Goal: Information Seeking & Learning: Learn about a topic

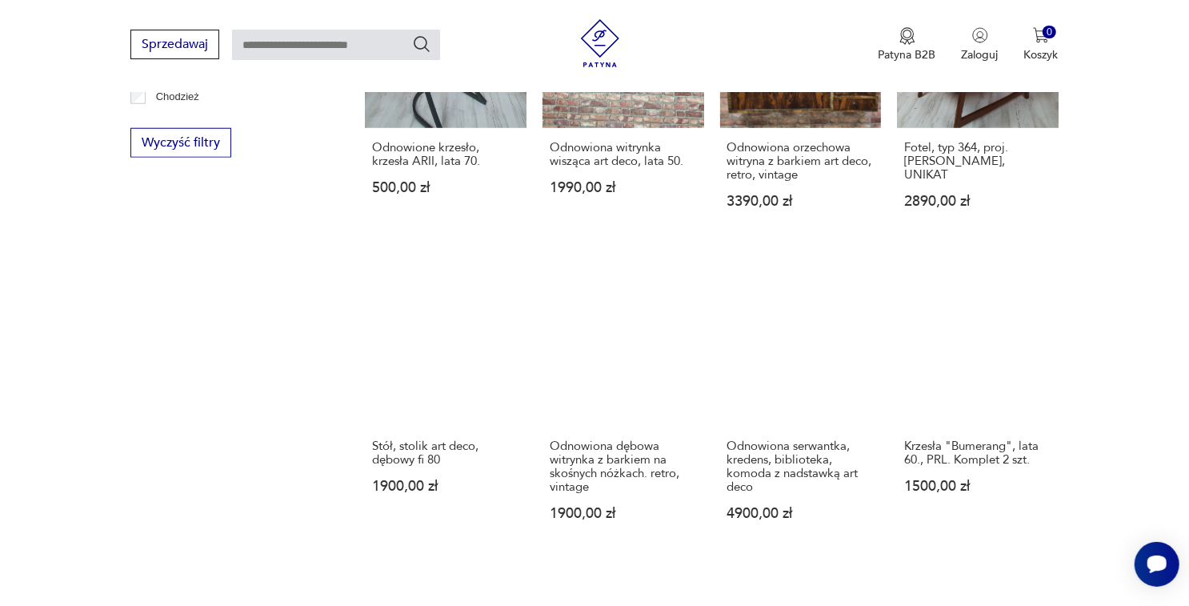
scroll to position [1369, 0]
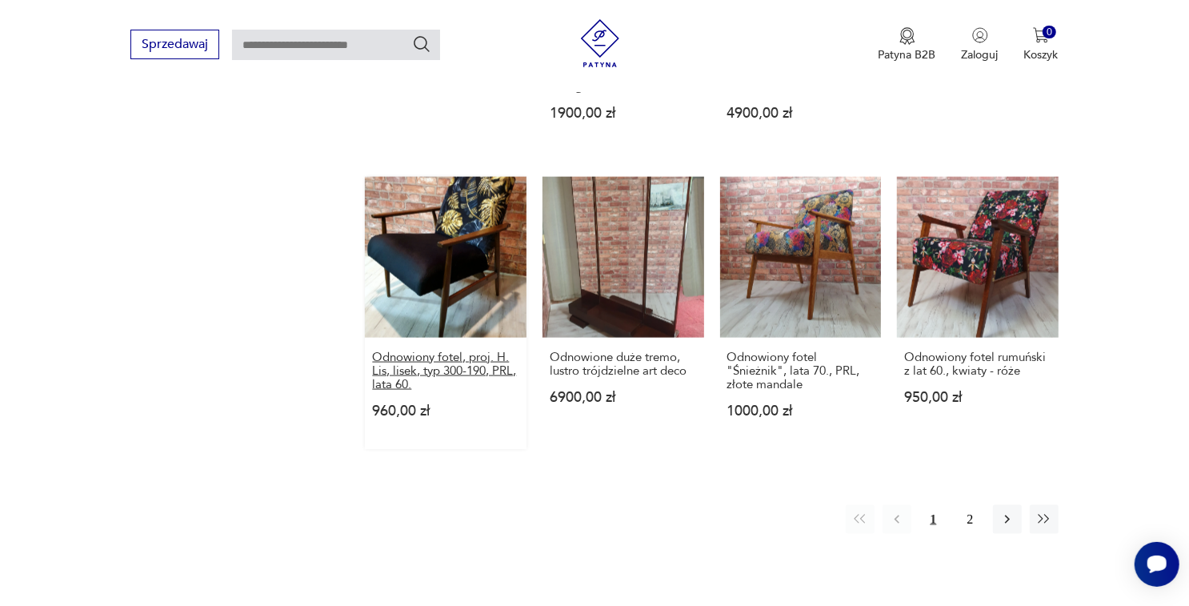
click at [422, 355] on h3 "Odnowiony fotel, proj. H. Lis, lisek, typ 300-190, PRL, lata 60." at bounding box center [445, 371] width 147 height 41
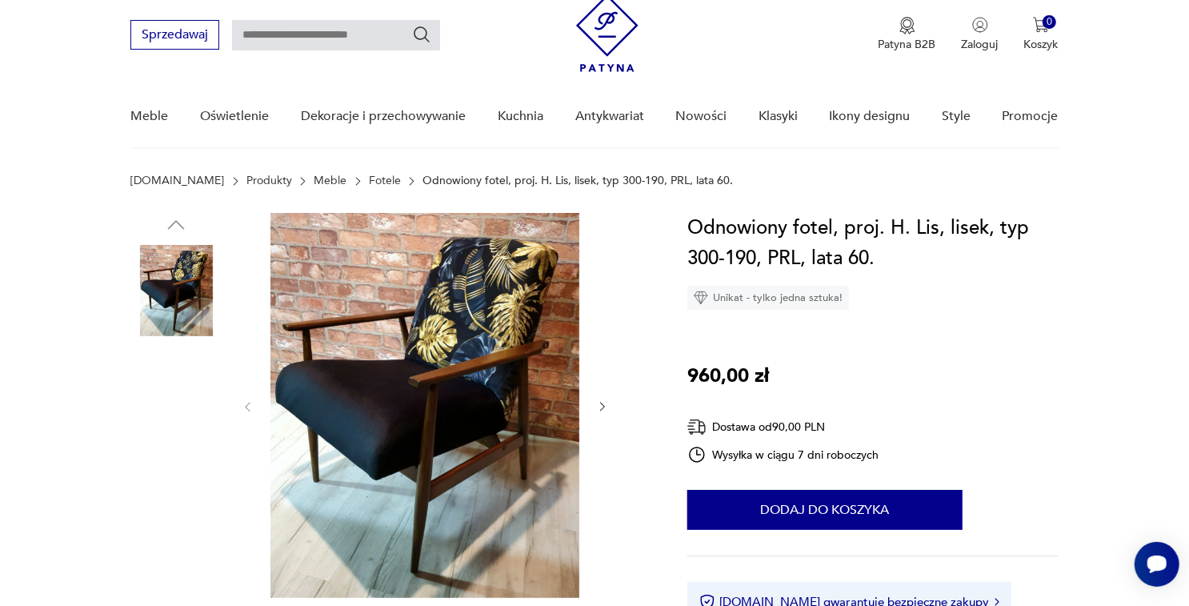
scroll to position [80, 0]
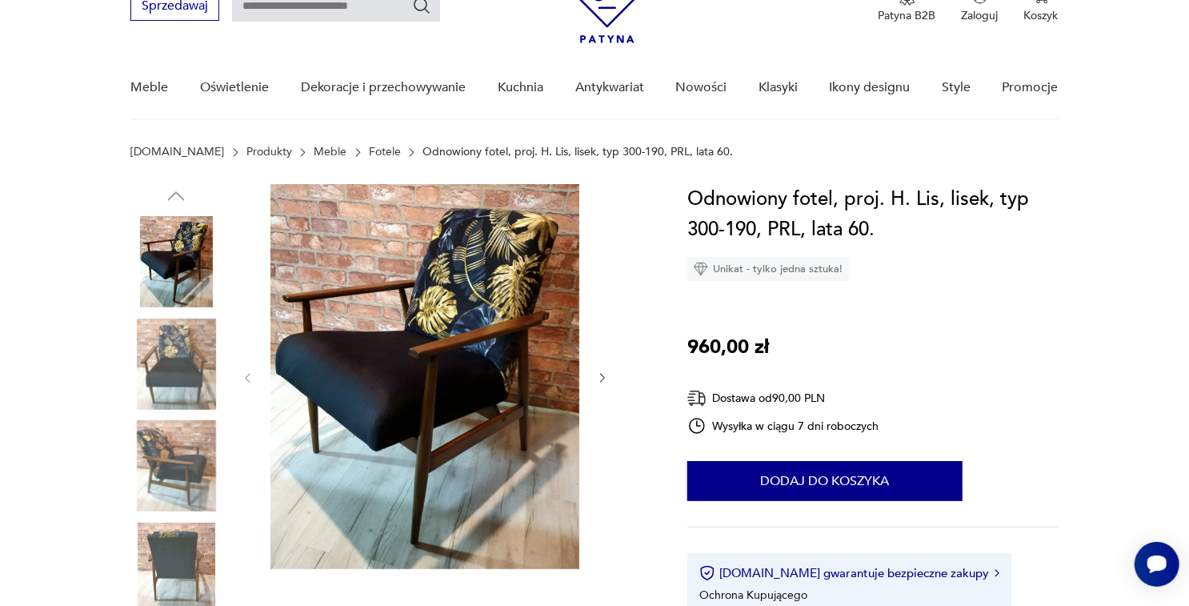
click at [153, 355] on img at bounding box center [175, 364] width 91 height 91
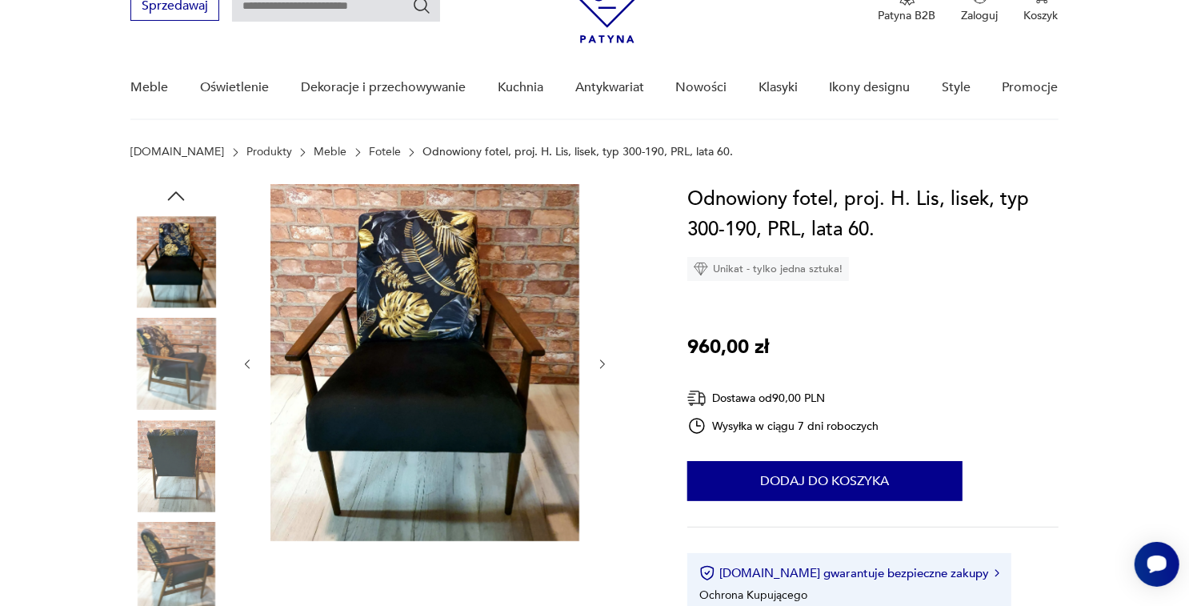
click at [162, 403] on img at bounding box center [175, 364] width 91 height 91
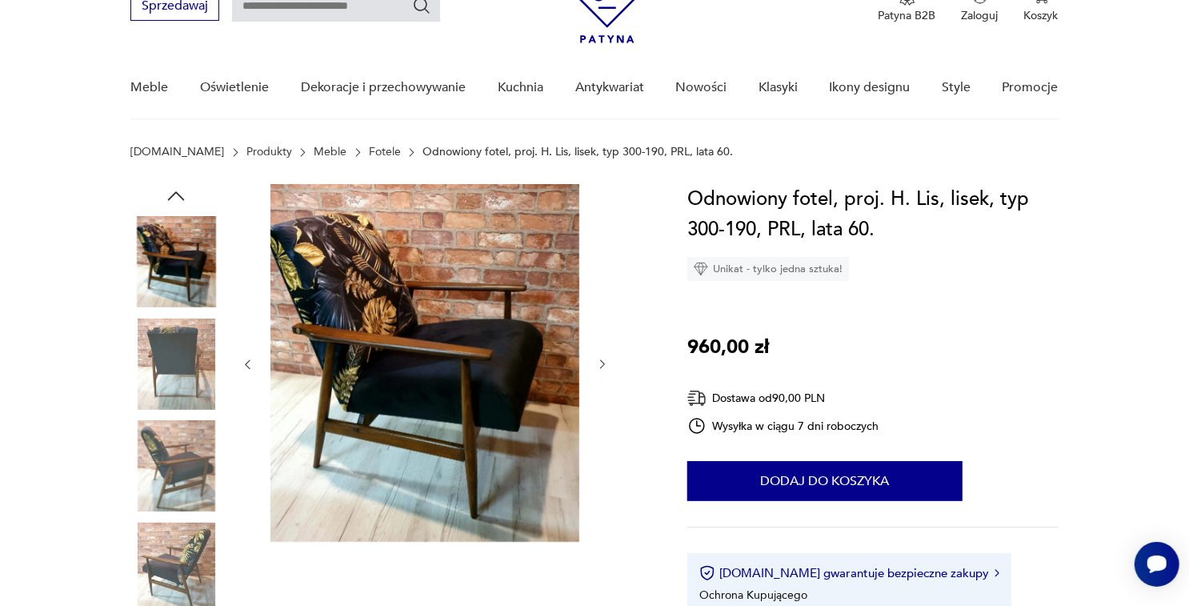
click at [158, 249] on img at bounding box center [175, 261] width 91 height 91
click at [167, 195] on icon "button" at bounding box center [176, 196] width 24 height 24
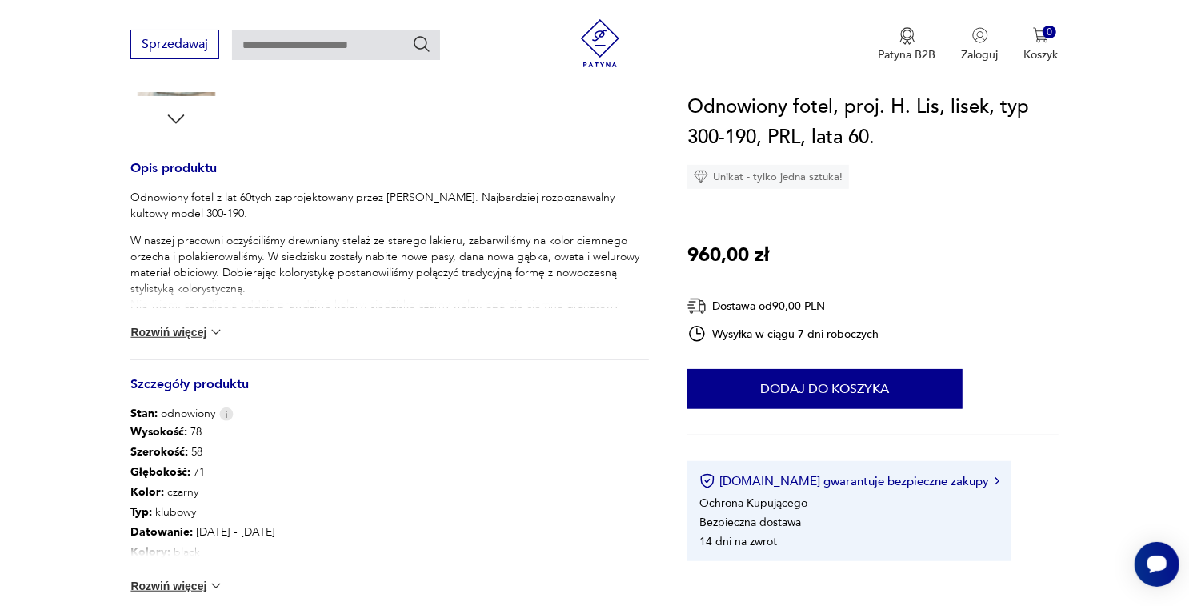
scroll to position [720, 0]
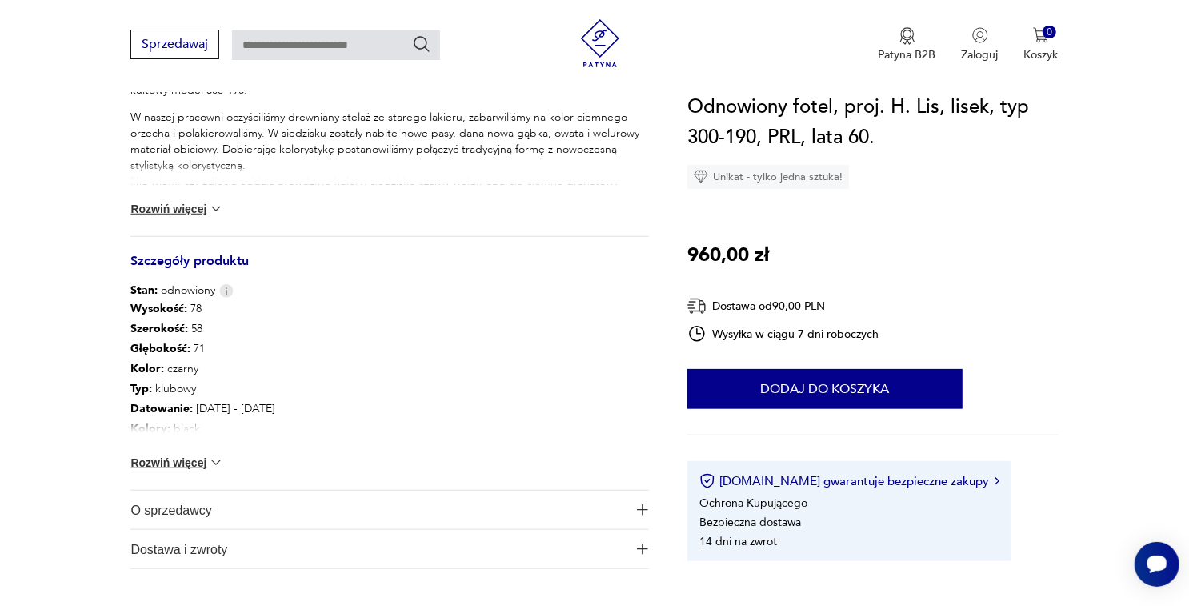
click at [211, 460] on img at bounding box center [216, 463] width 16 height 16
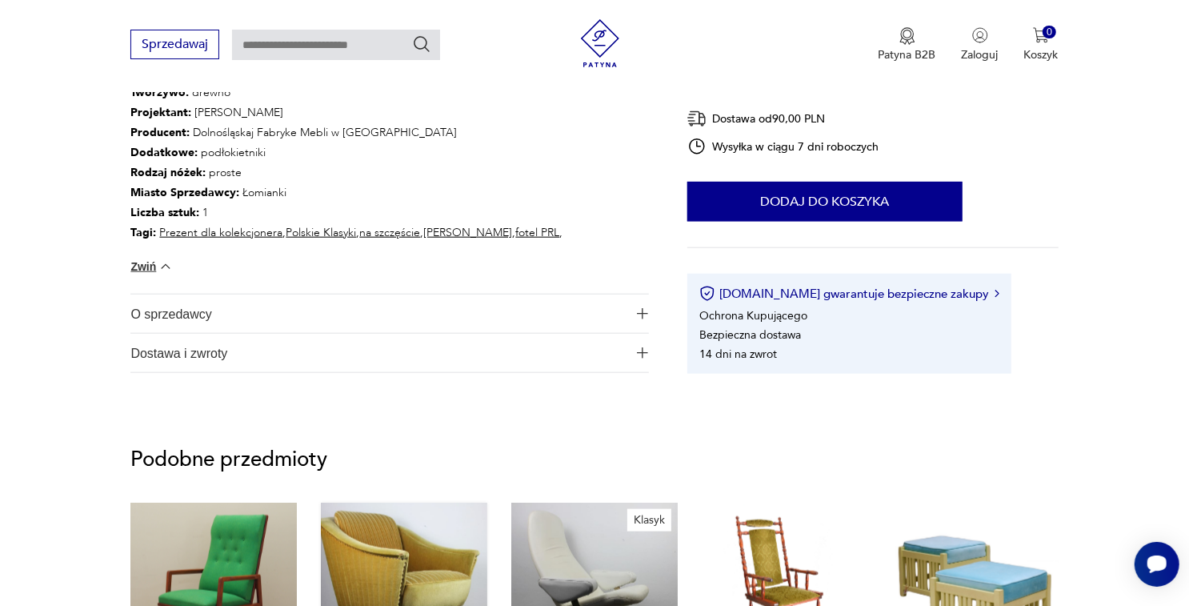
scroll to position [1201, 0]
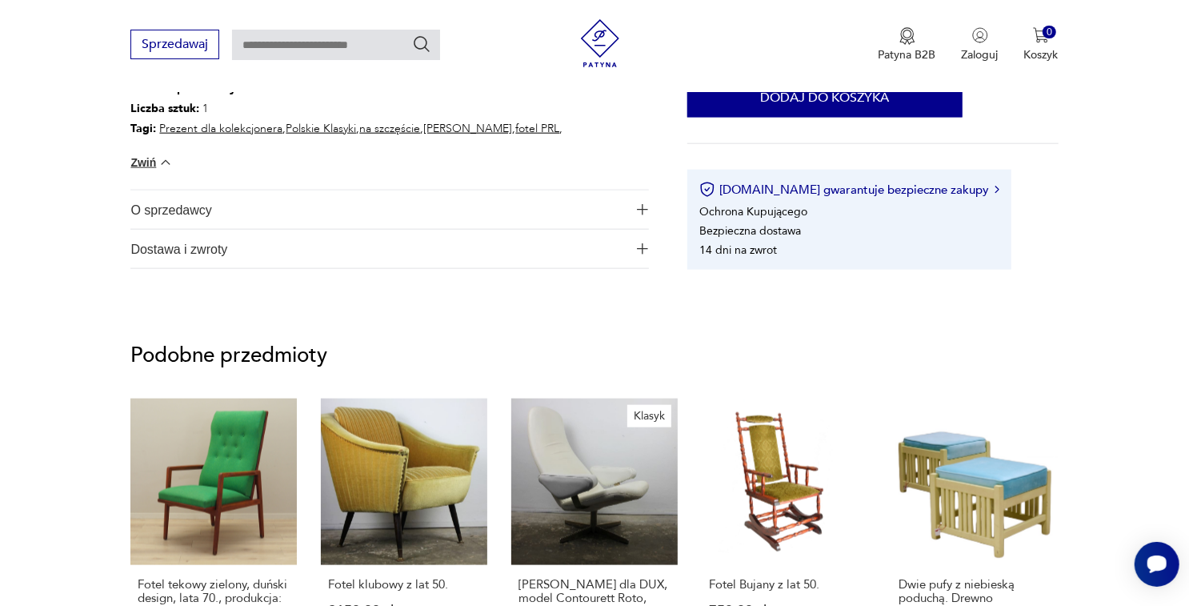
click at [646, 202] on button "O sprzedawcy" at bounding box center [389, 209] width 518 height 38
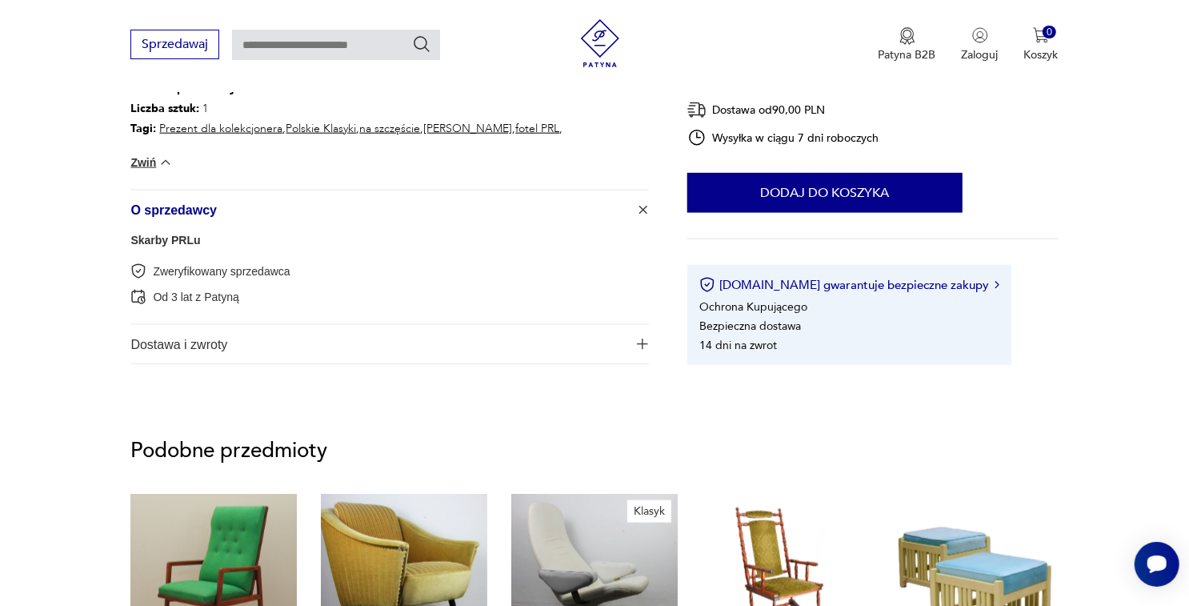
click at [621, 347] on span "Dostawa i zwroty" at bounding box center [378, 344] width 496 height 38
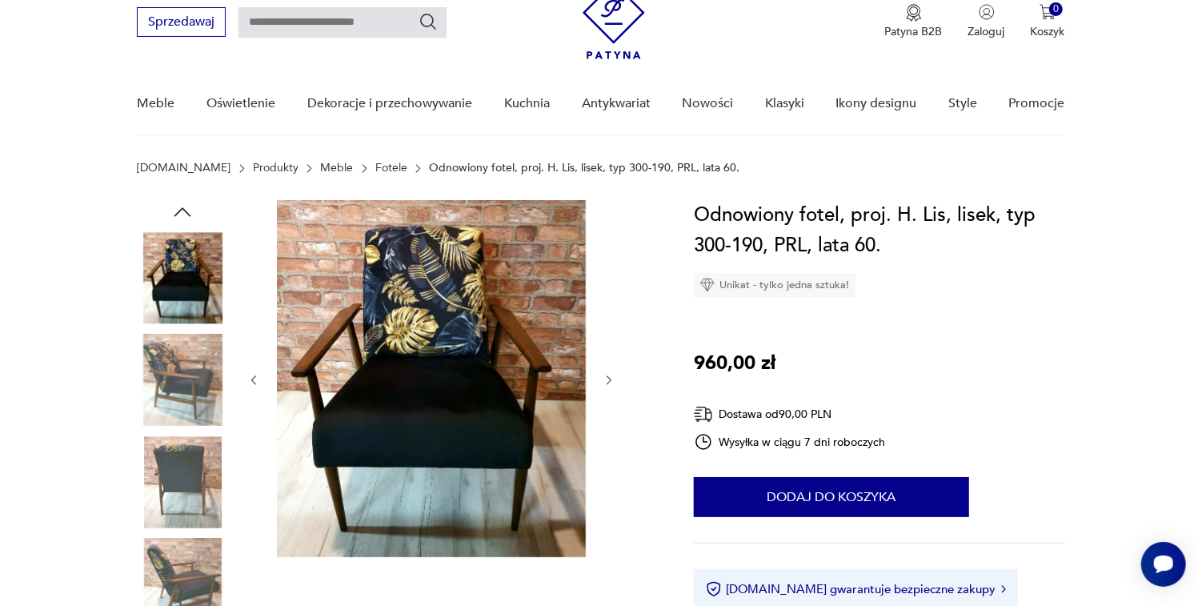
scroll to position [0, 0]
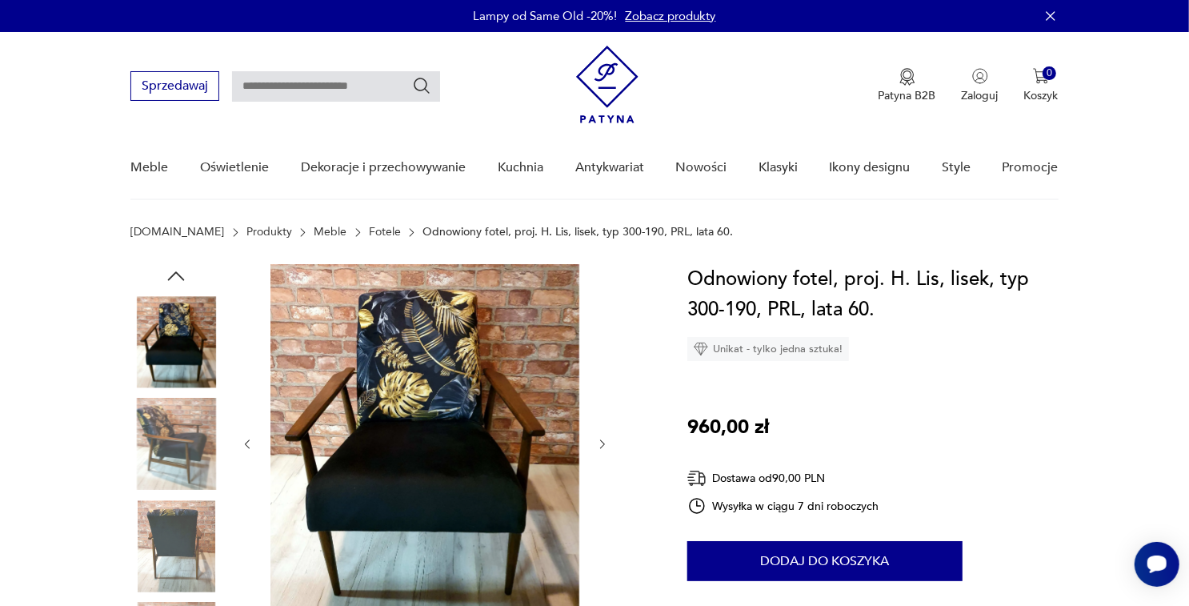
click at [525, 356] on img at bounding box center [425, 442] width 309 height 357
